Goal: Find specific page/section: Find specific page/section

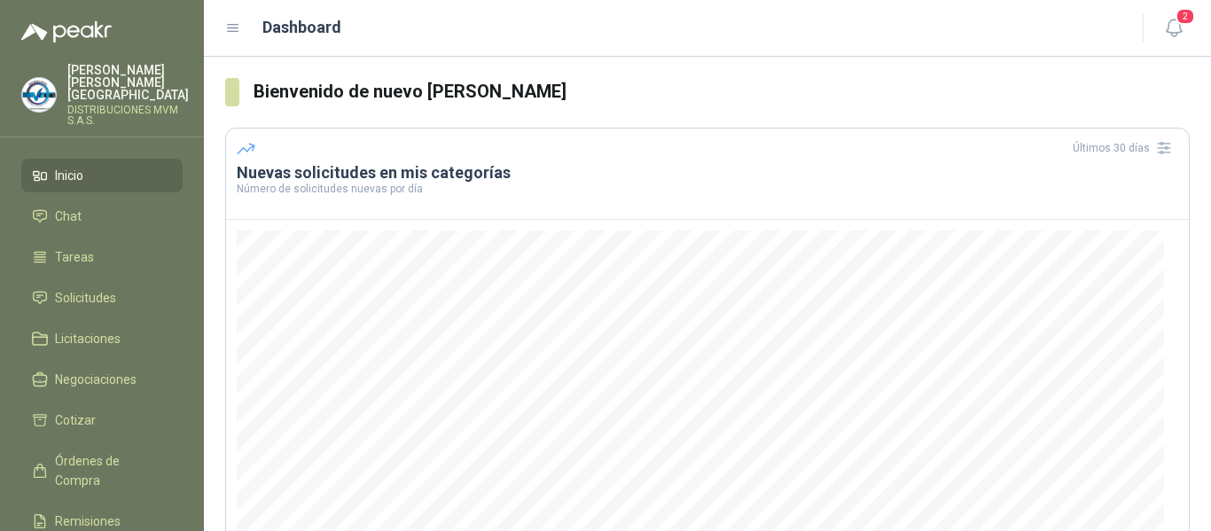
scroll to position [268, 0]
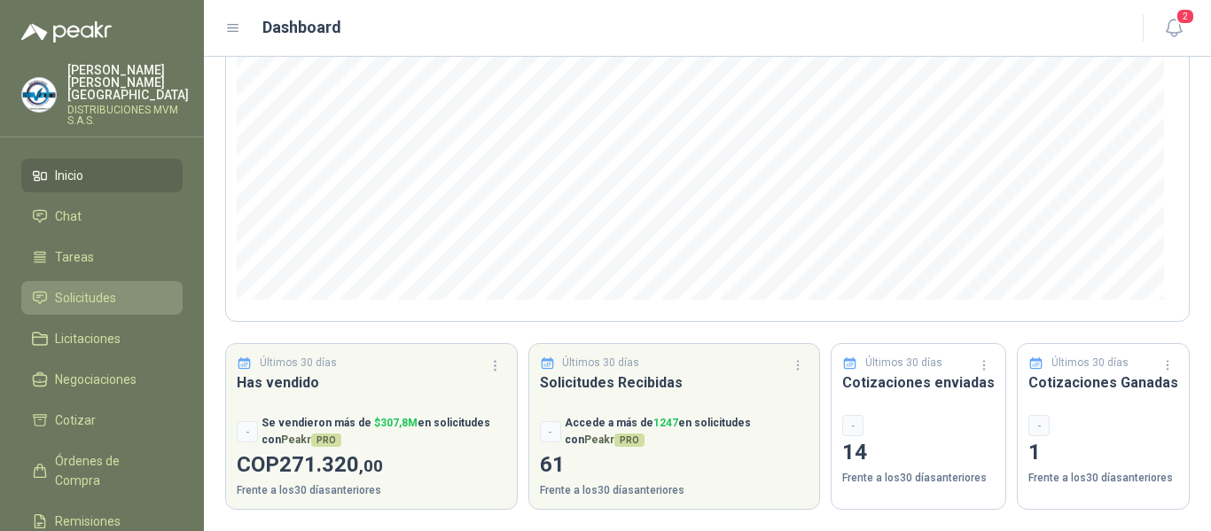
click at [95, 288] on span "Solicitudes" at bounding box center [85, 297] width 61 height 19
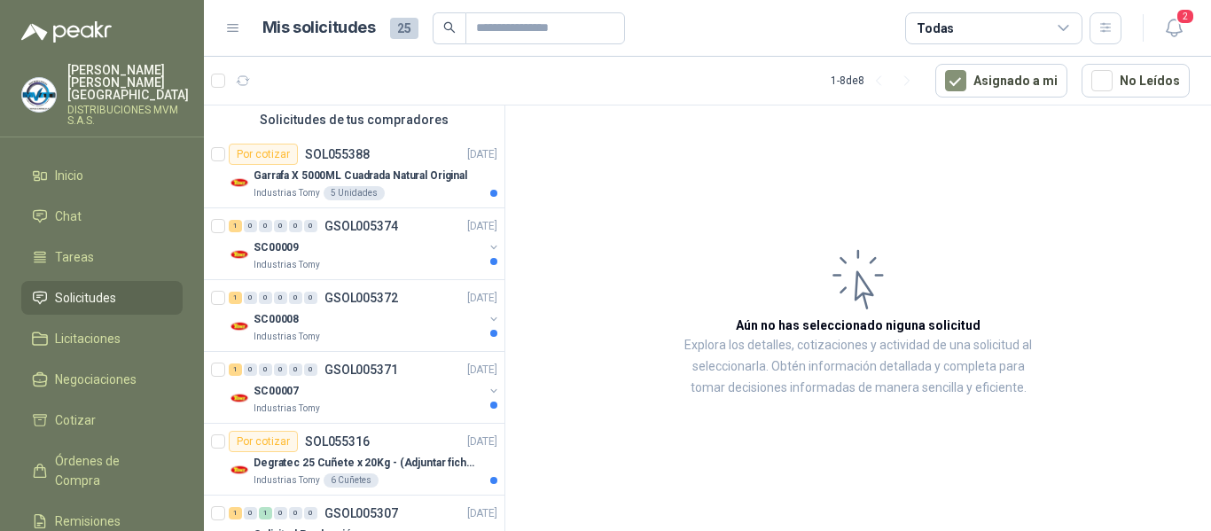
scroll to position [138, 0]
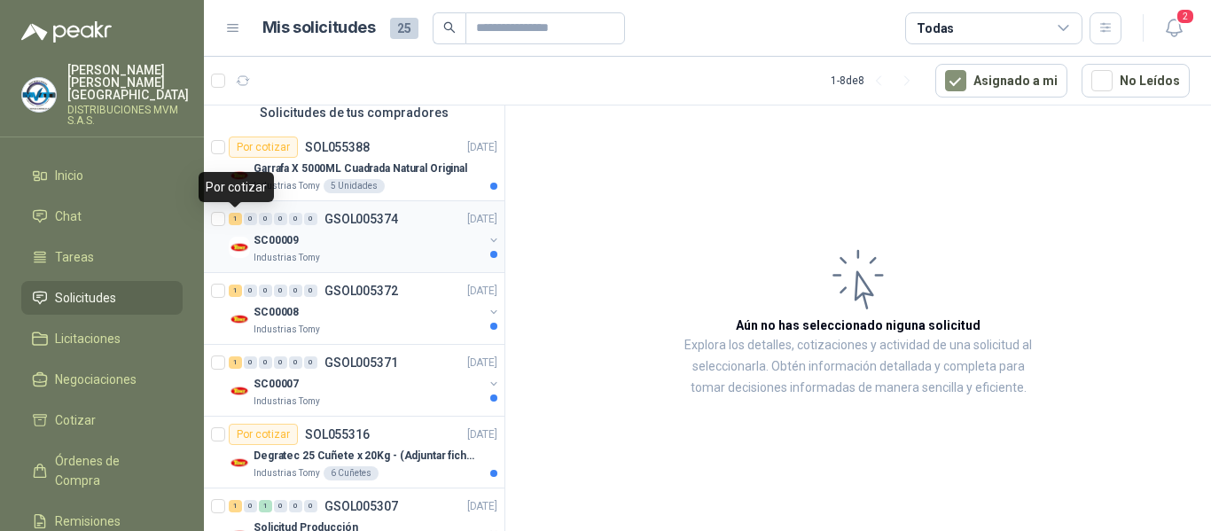
click at [237, 220] on div "1" at bounding box center [235, 219] width 13 height 12
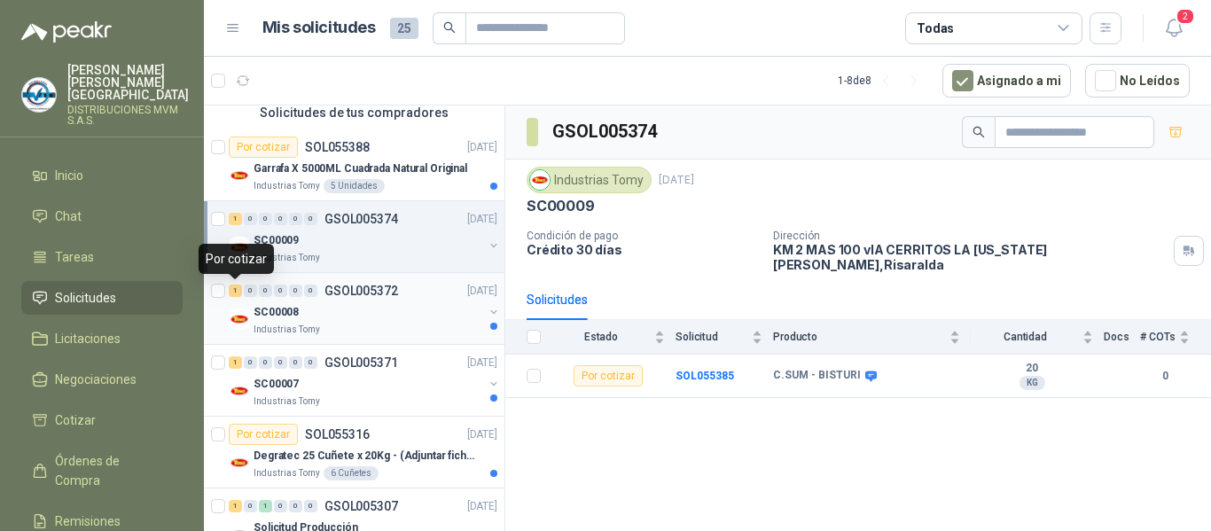
click at [234, 292] on div "1" at bounding box center [235, 290] width 13 height 12
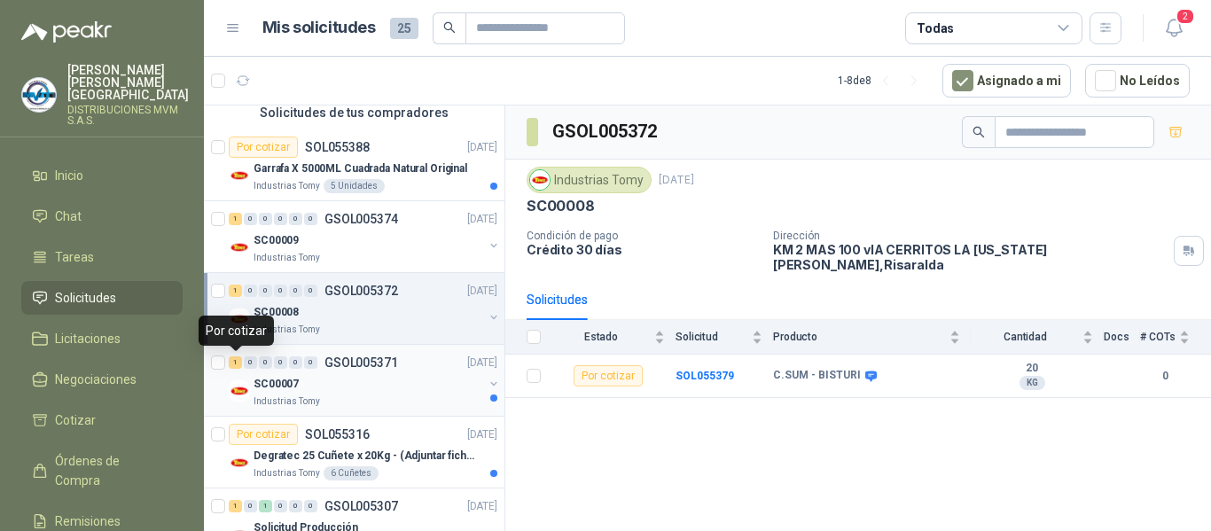
click at [231, 362] on div "1" at bounding box center [235, 362] width 13 height 12
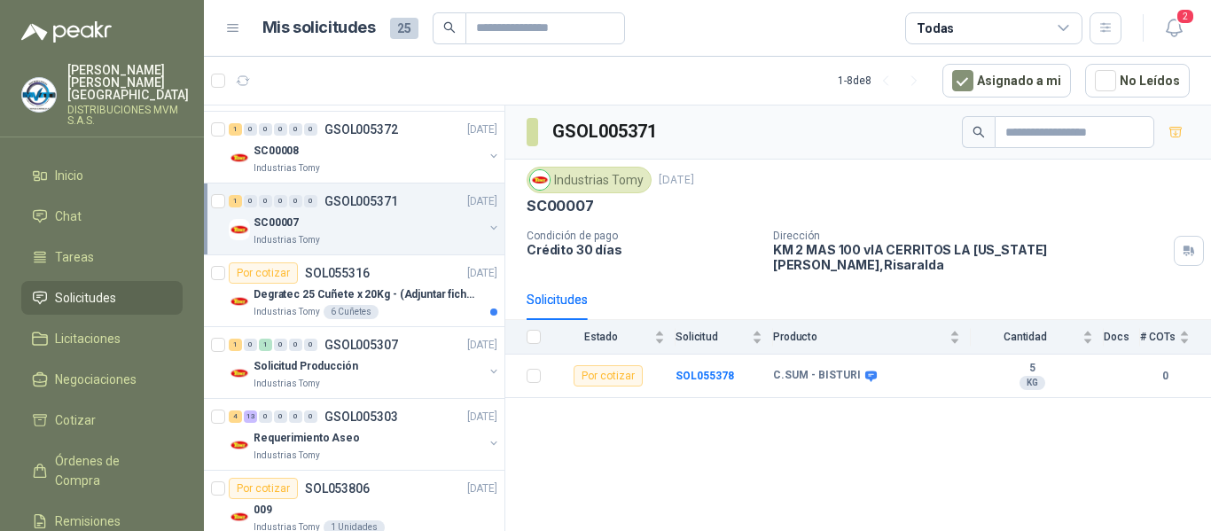
scroll to position [330, 0]
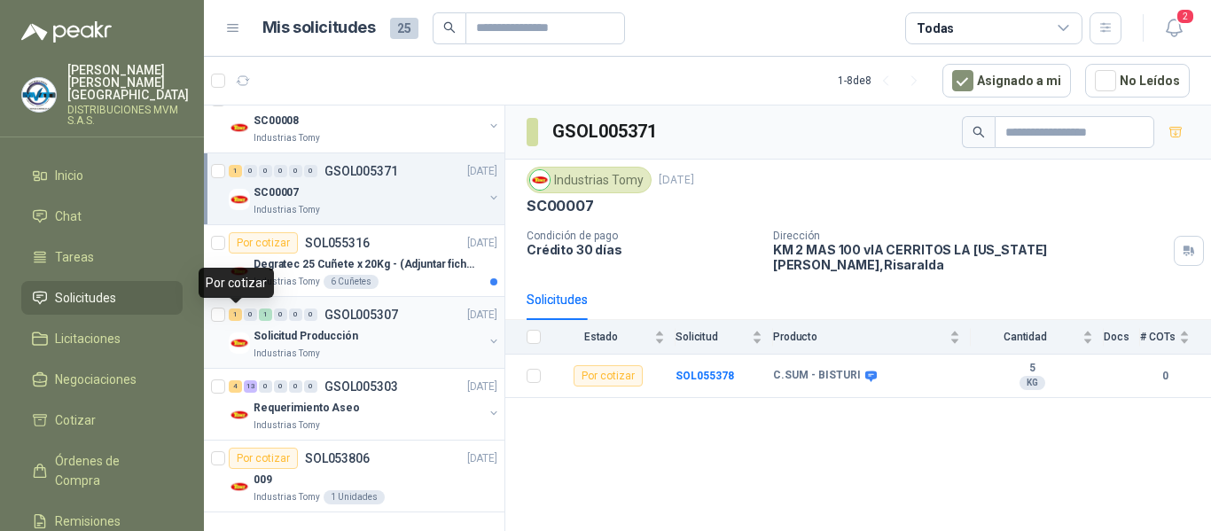
click at [237, 317] on div "1" at bounding box center [235, 314] width 13 height 12
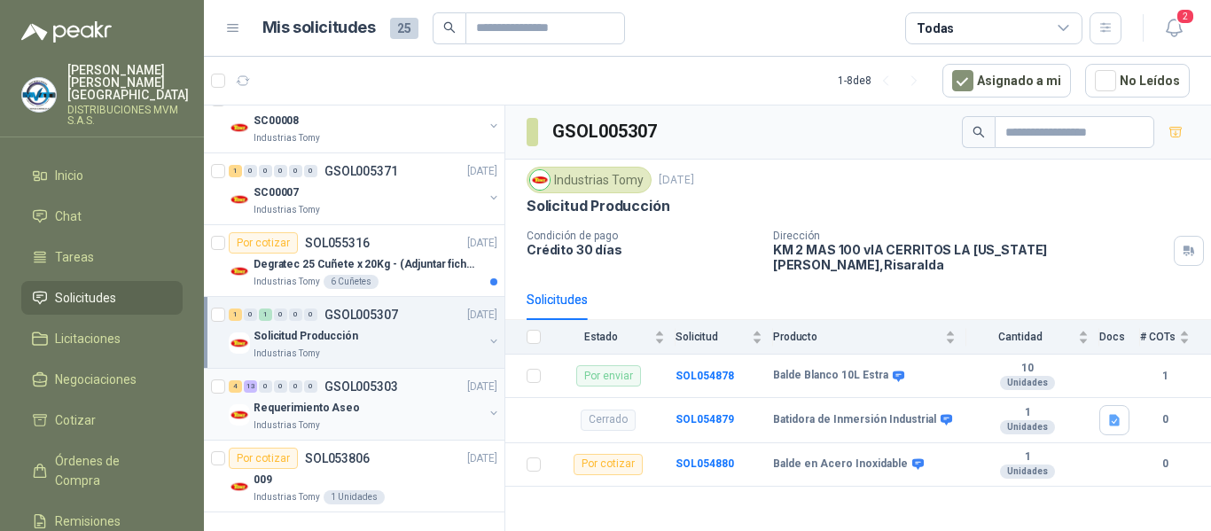
click at [253, 385] on div "13" at bounding box center [250, 386] width 13 height 12
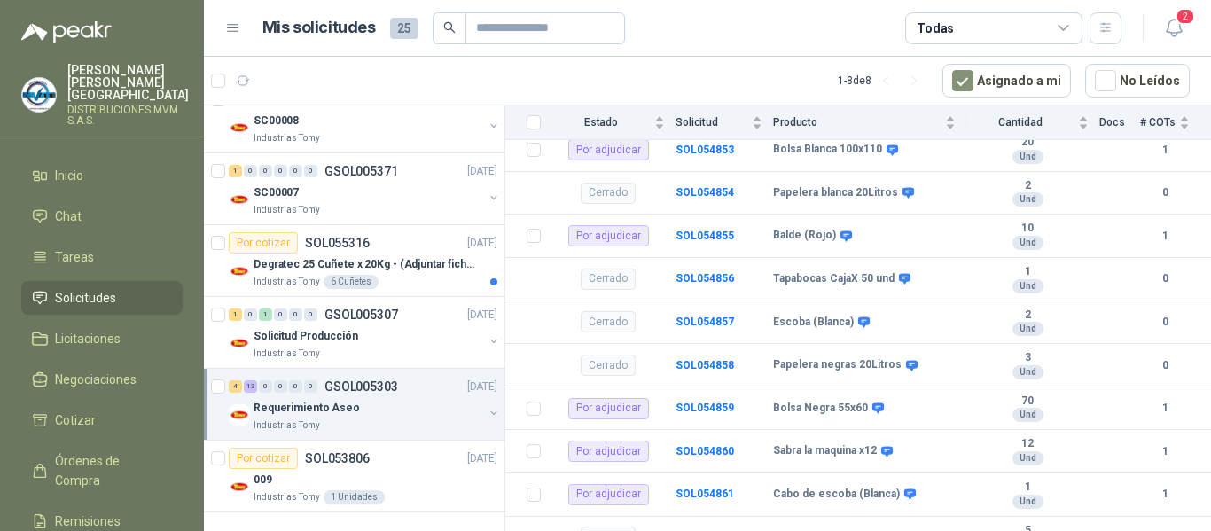
scroll to position [2101, 0]
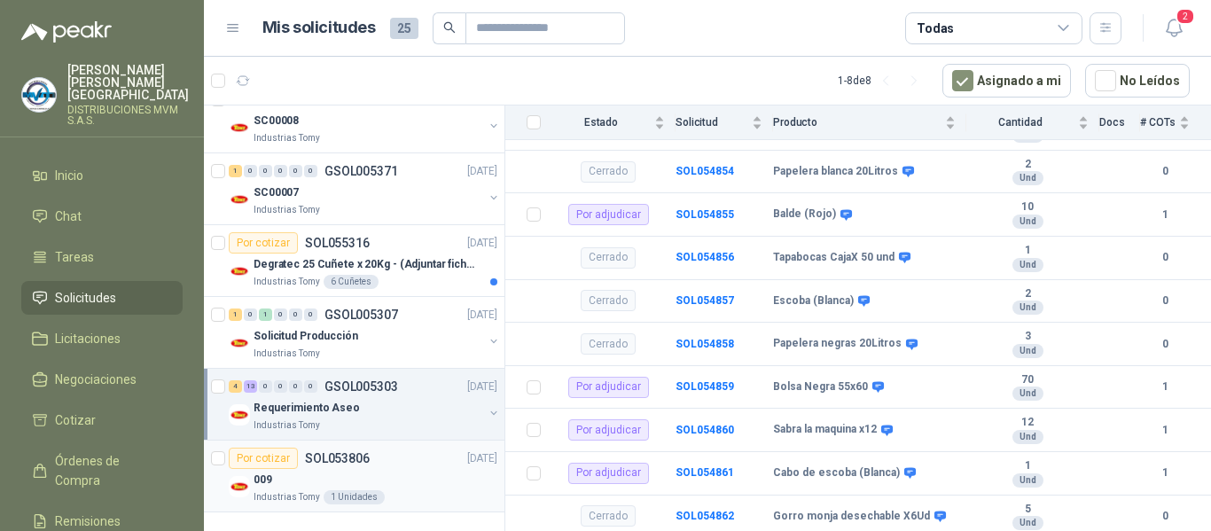
click at [264, 455] on div "Por cotizar" at bounding box center [263, 458] width 69 height 21
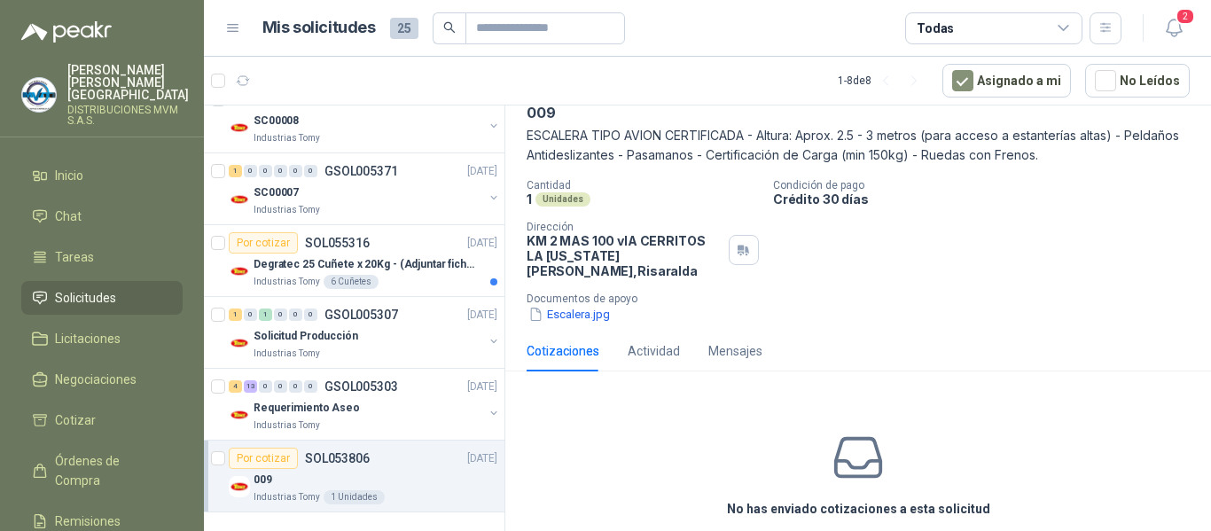
scroll to position [92, 0]
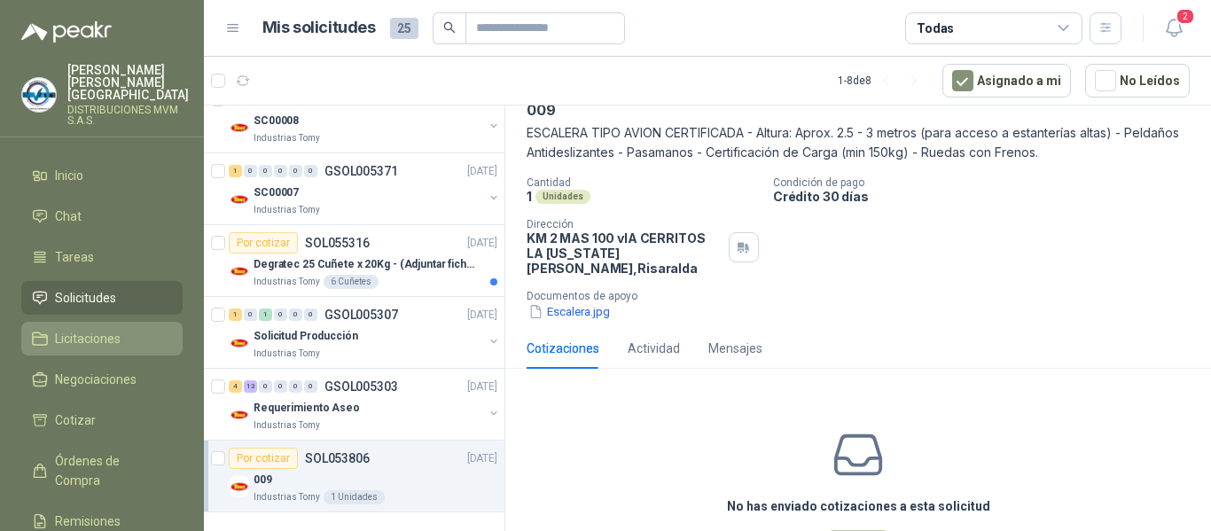
click at [119, 329] on span "Licitaciones" at bounding box center [88, 338] width 66 height 19
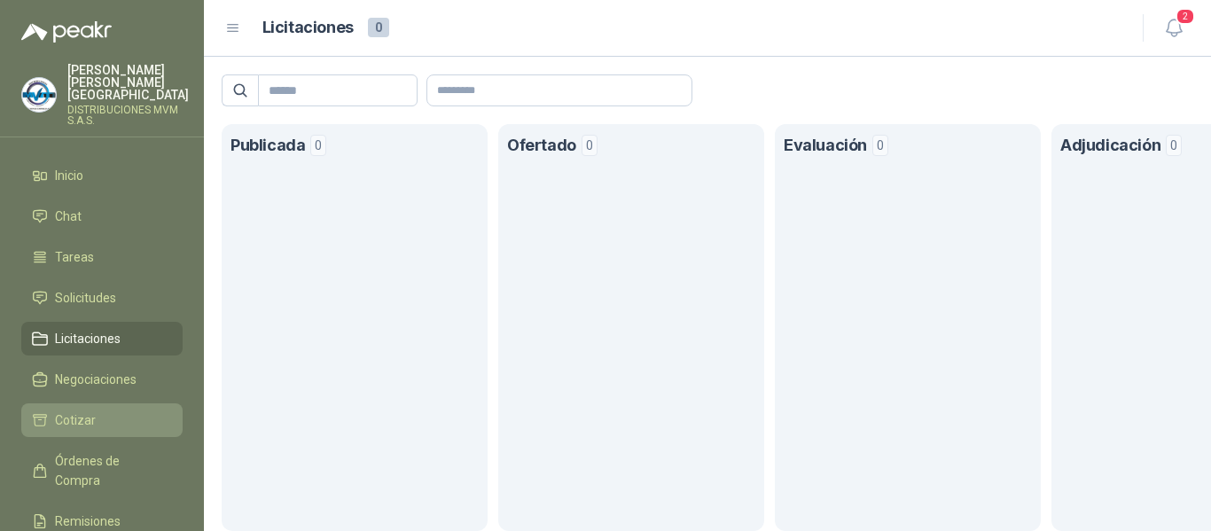
click at [88, 410] on span "Cotizar" at bounding box center [75, 419] width 41 height 19
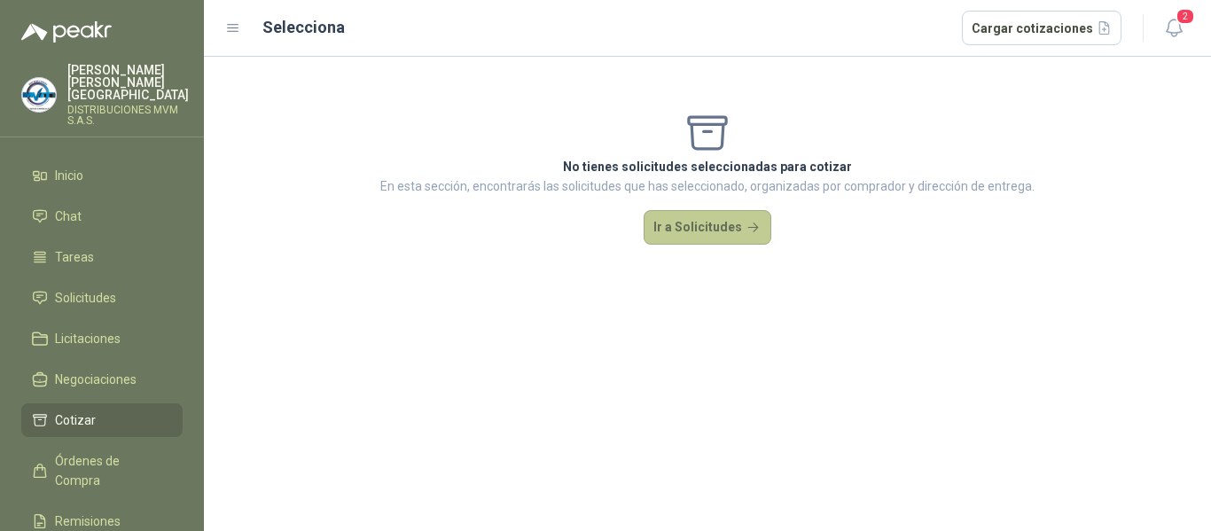
click at [694, 226] on button "Ir a Solicitudes" at bounding box center [707, 227] width 128 height 35
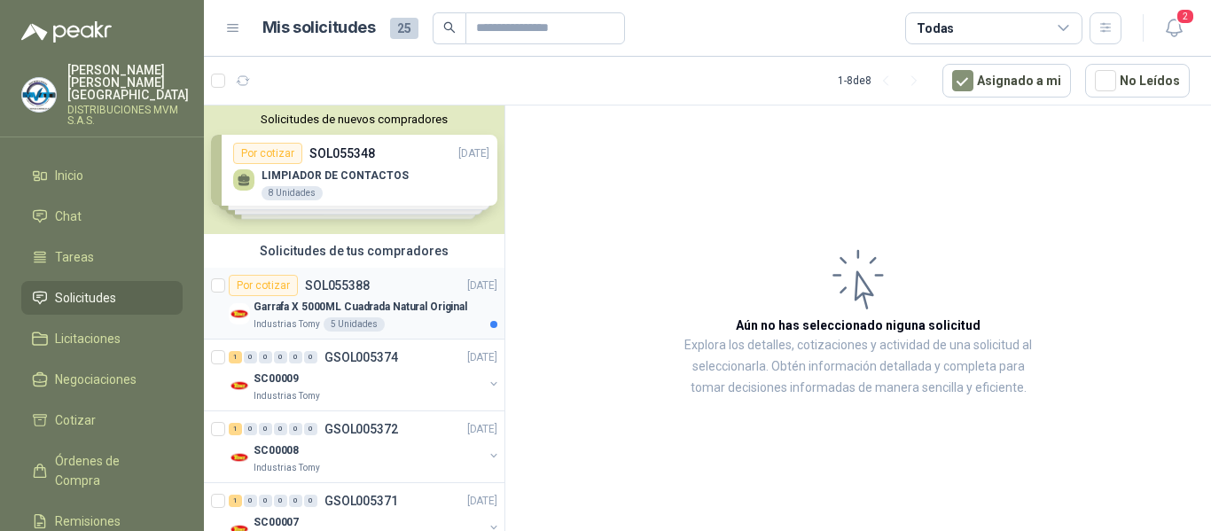
click at [254, 284] on div "Por cotizar" at bounding box center [263, 285] width 69 height 21
